Goal: Task Accomplishment & Management: Manage account settings

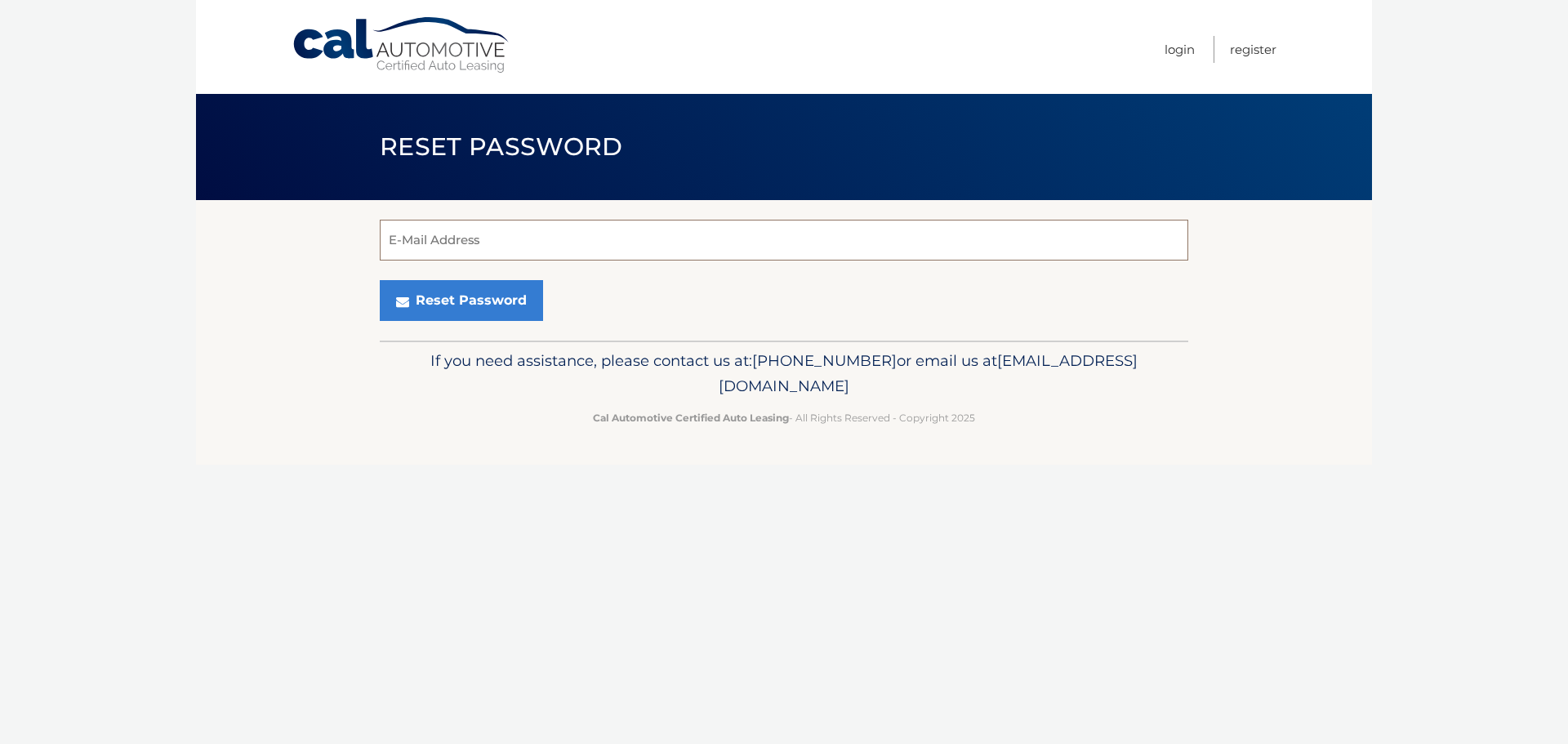
click at [422, 241] on input "E-Mail Address" at bounding box center [783, 239] width 808 height 40
type input "[EMAIL_ADDRESS][DOMAIN_NAME]"
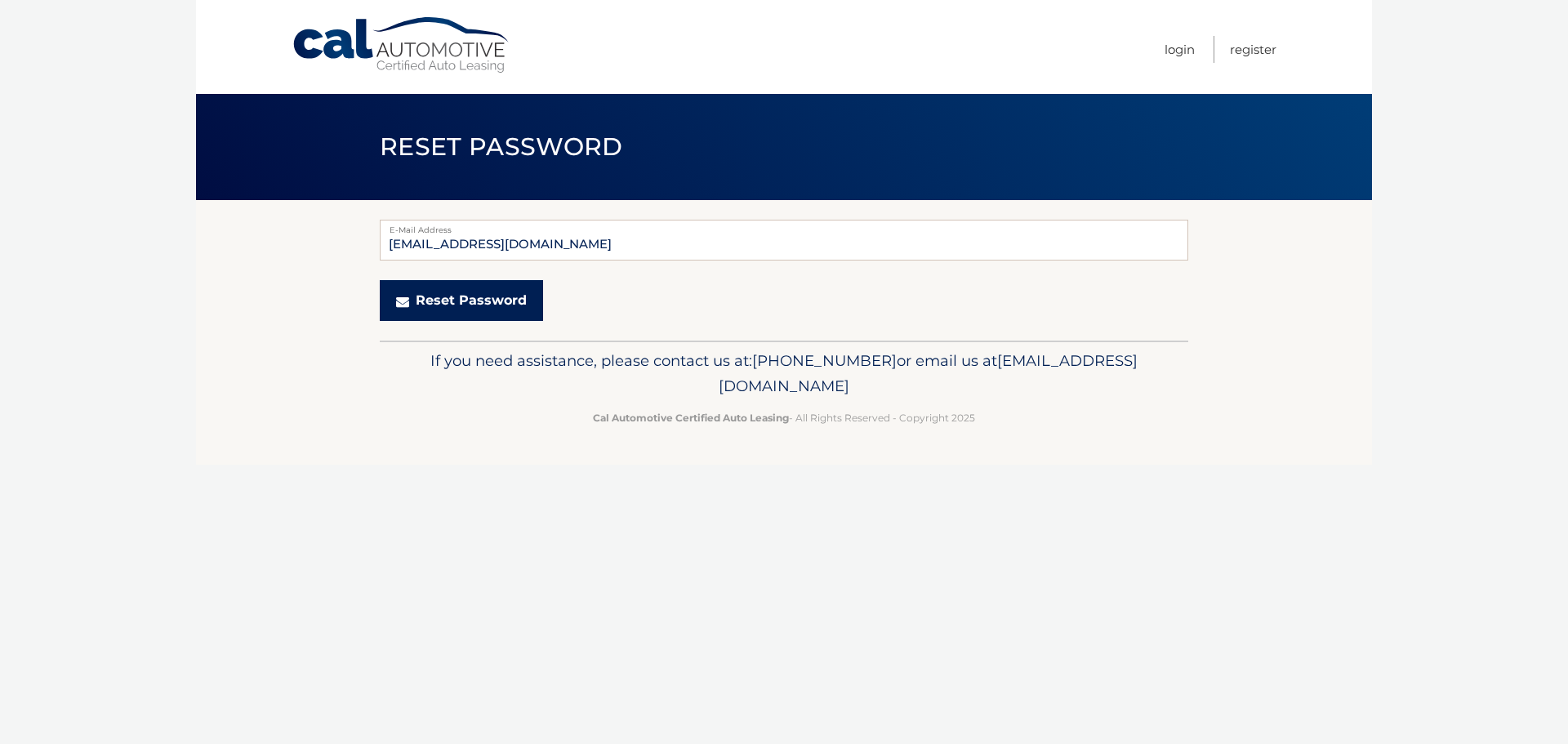
click at [472, 306] on button "Reset Password" at bounding box center [461, 300] width 164 height 40
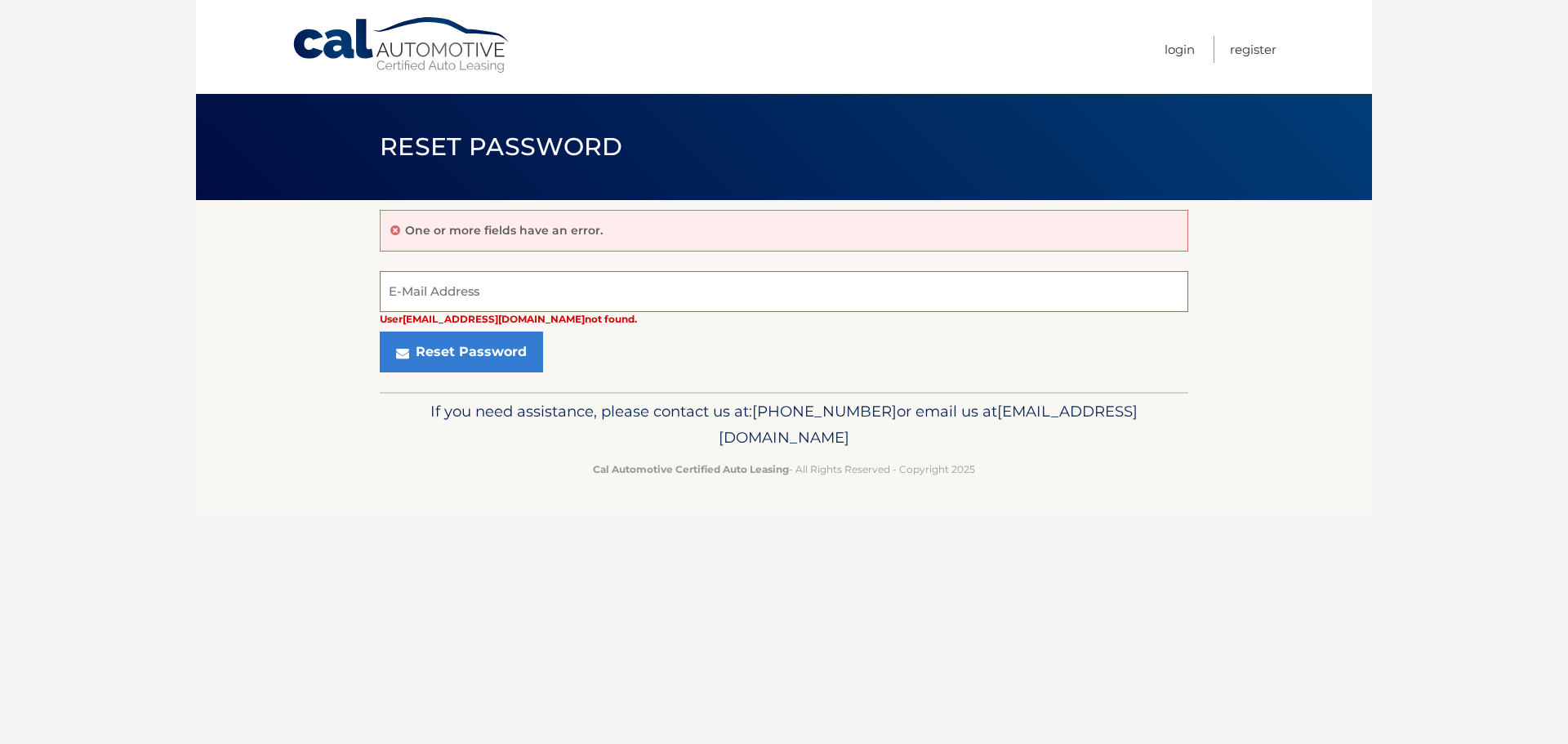
click at [479, 282] on input "E-Mail Address" at bounding box center [783, 291] width 808 height 40
type input "[EMAIL_ADDRESS][DOMAIN_NAME]"
click at [379, 332] on button "Reset Password" at bounding box center [461, 351] width 164 height 40
